Goal: Information Seeking & Learning: Learn about a topic

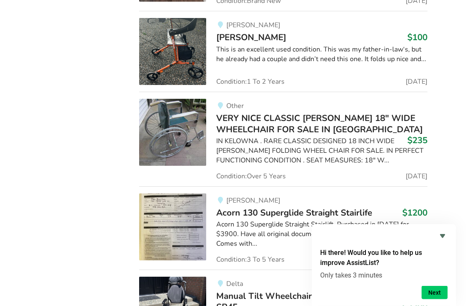
scroll to position [3164, 0]
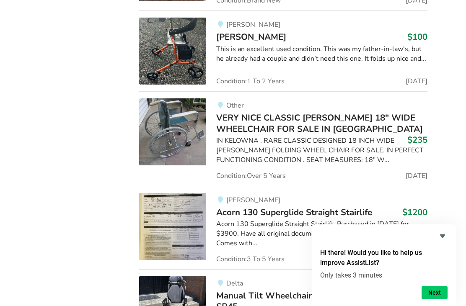
click at [270, 207] on span "Acorn 130 Superglide Straight Stairlife" at bounding box center [294, 213] width 156 height 12
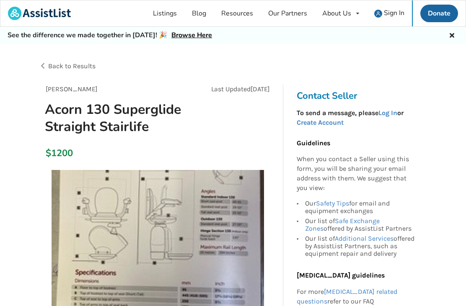
click at [185, 39] on link "Browse Here" at bounding box center [191, 35] width 41 height 9
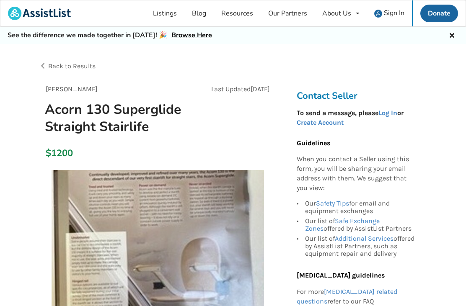
click at [46, 64] on div "Back to Results" at bounding box center [136, 65] width 194 height 23
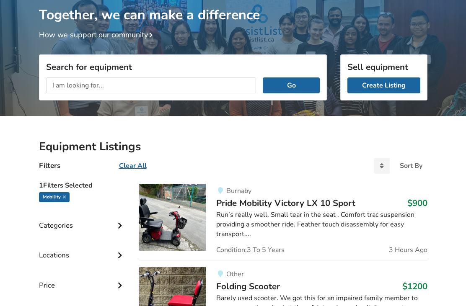
scroll to position [59, 0]
click at [67, 229] on div "Categories" at bounding box center [82, 219] width 87 height 30
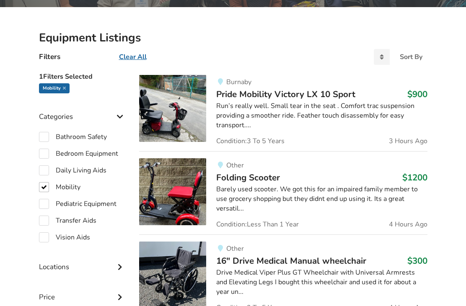
scroll to position [170, 0]
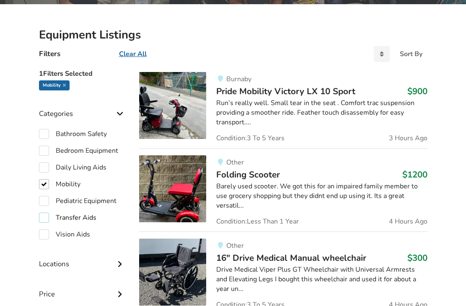
click at [49, 217] on label "Transfer Aids" at bounding box center [67, 218] width 57 height 10
checkbox input "true"
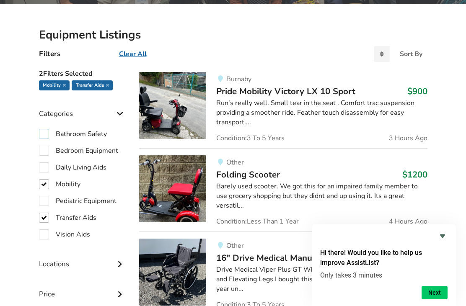
click at [47, 134] on label "Bathroom Safety" at bounding box center [73, 134] width 68 height 10
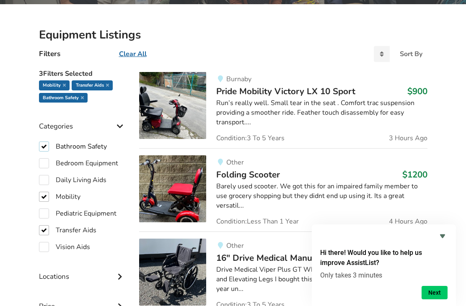
checkbox input "true"
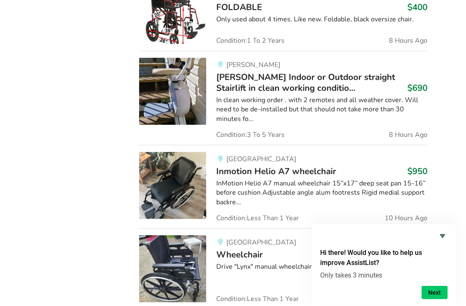
scroll to position [684, 0]
click at [271, 76] on span "[PERSON_NAME] Indoor or Outdoor straight Stairlift in clean working conditio..." at bounding box center [305, 82] width 179 height 23
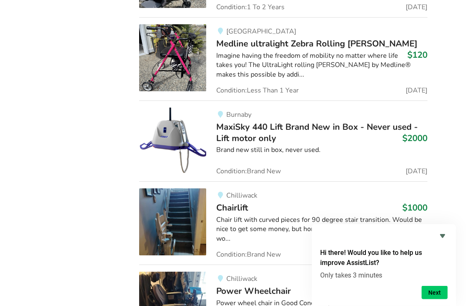
scroll to position [6799, 0]
click at [241, 215] on div "Chair lift with curved pieces for 90 degree stair transition. Would be nice to …" at bounding box center [321, 229] width 211 height 29
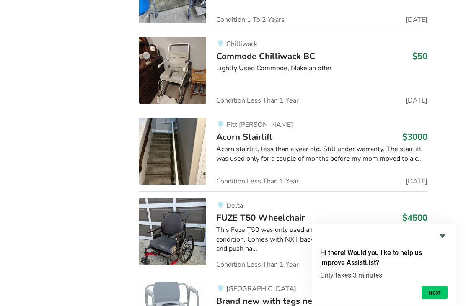
scroll to position [7357, 0]
click at [249, 131] on span "Acorn Stairlift" at bounding box center [244, 137] width 56 height 12
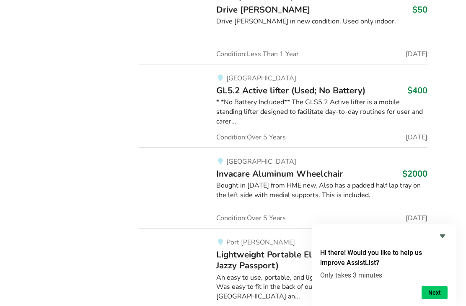
scroll to position [27530, 0]
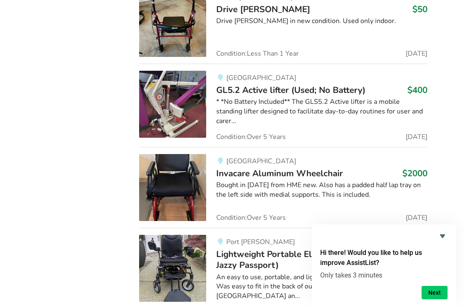
click at [435, 300] on button "Next" at bounding box center [434, 292] width 26 height 13
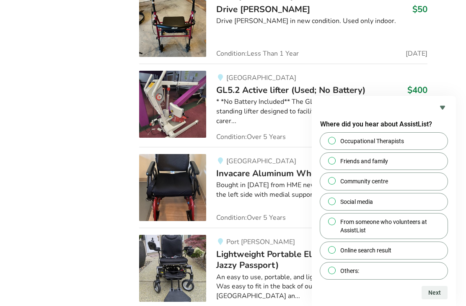
click at [444, 113] on icon "Hide survey" at bounding box center [442, 108] width 10 height 10
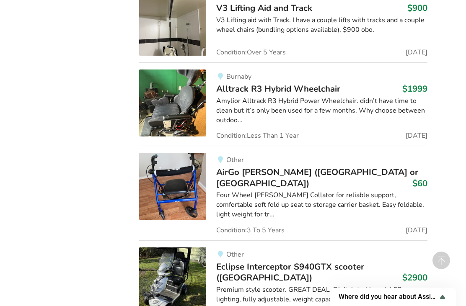
scroll to position [29101, 0]
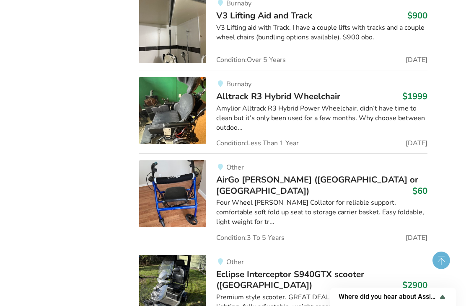
click at [444, 263] on circle at bounding box center [441, 261] width 18 height 18
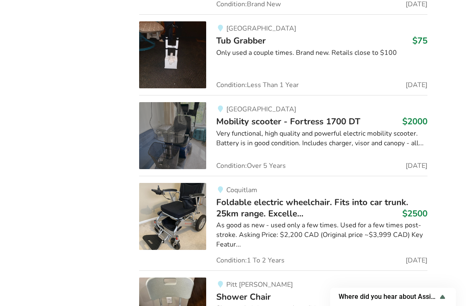
scroll to position [0, 0]
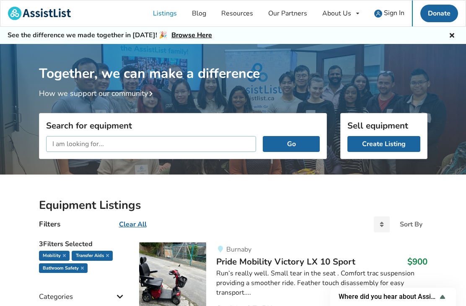
click at [112, 148] on input "text" at bounding box center [151, 144] width 210 height 16
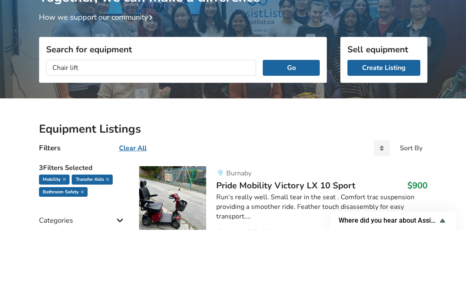
click at [293, 136] on button "Go" at bounding box center [291, 144] width 57 height 16
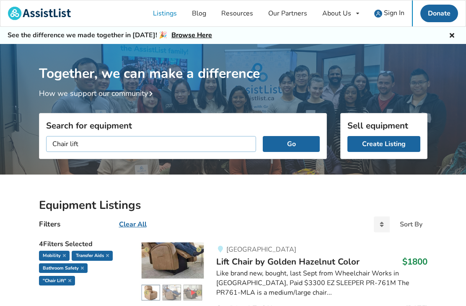
click at [69, 144] on input "Chair lift" at bounding box center [151, 144] width 210 height 16
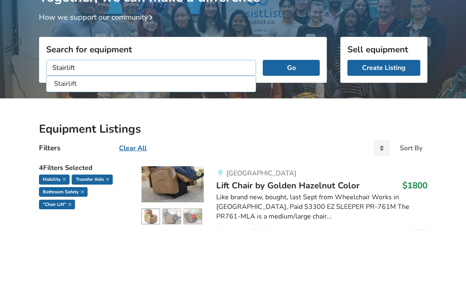
type input "Stairlift"
click at [68, 153] on li "Stairlift" at bounding box center [151, 160] width 206 height 14
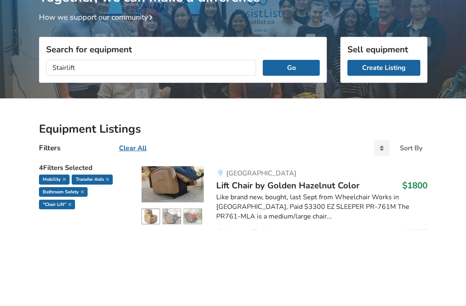
scroll to position [76, 0]
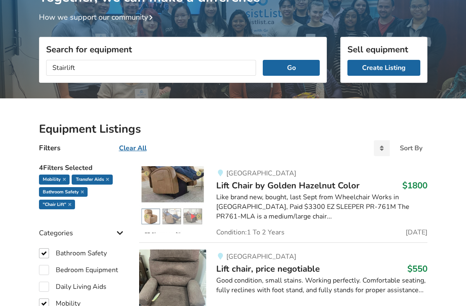
click at [298, 69] on button "Go" at bounding box center [291, 68] width 57 height 16
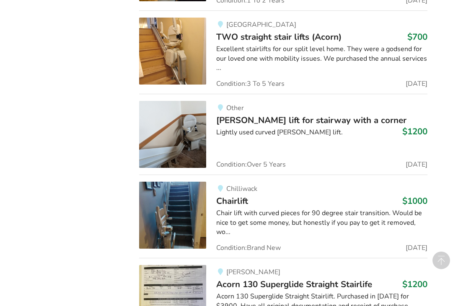
scroll to position [1941, 0]
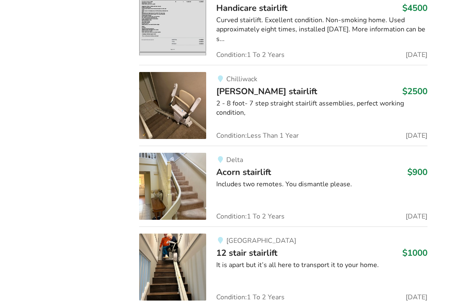
scroll to position [1108, 0]
